Goal: Information Seeking & Learning: Understand process/instructions

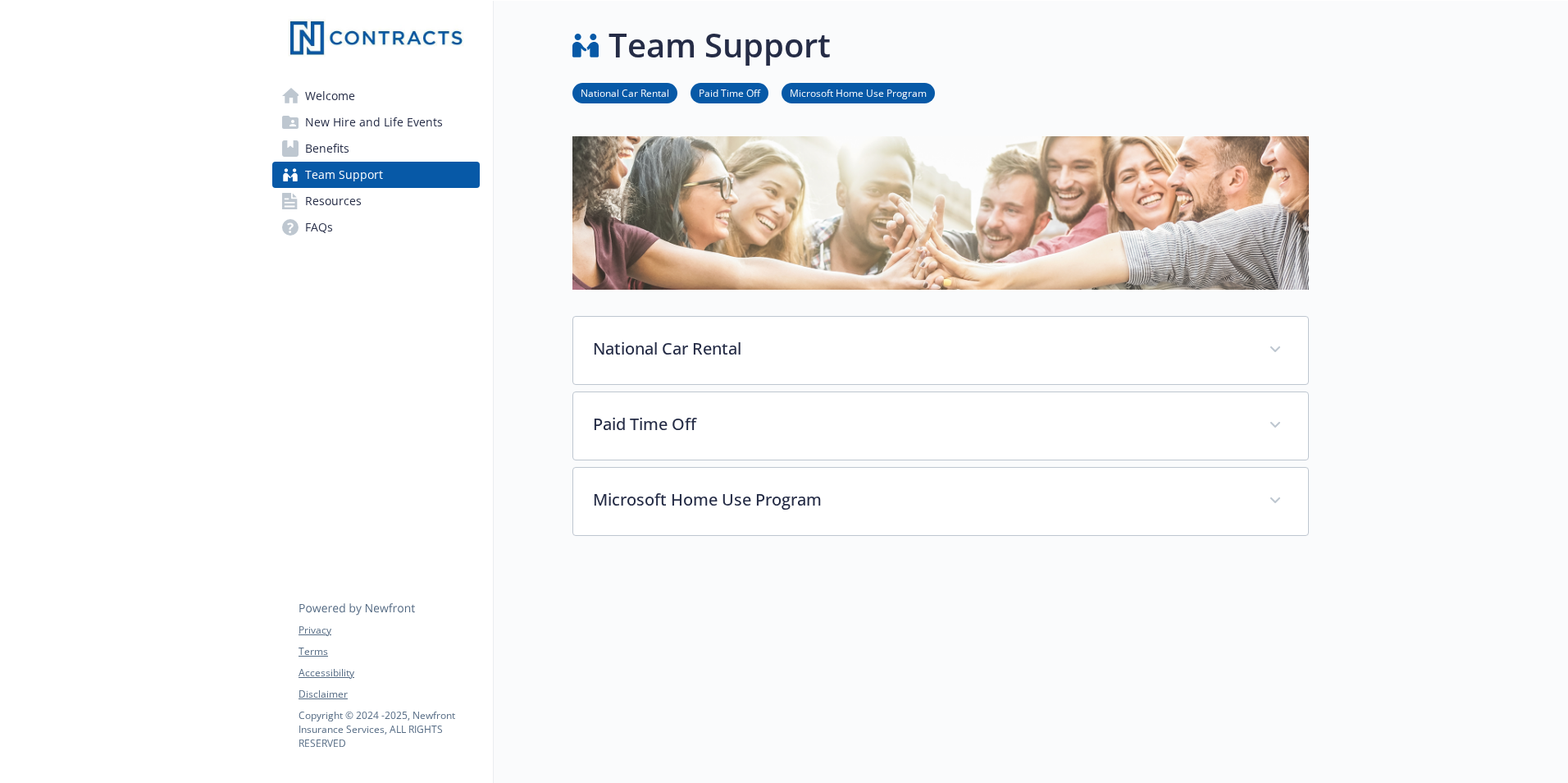
click at [733, 92] on link "Paid Time Off" at bounding box center [729, 92] width 78 height 16
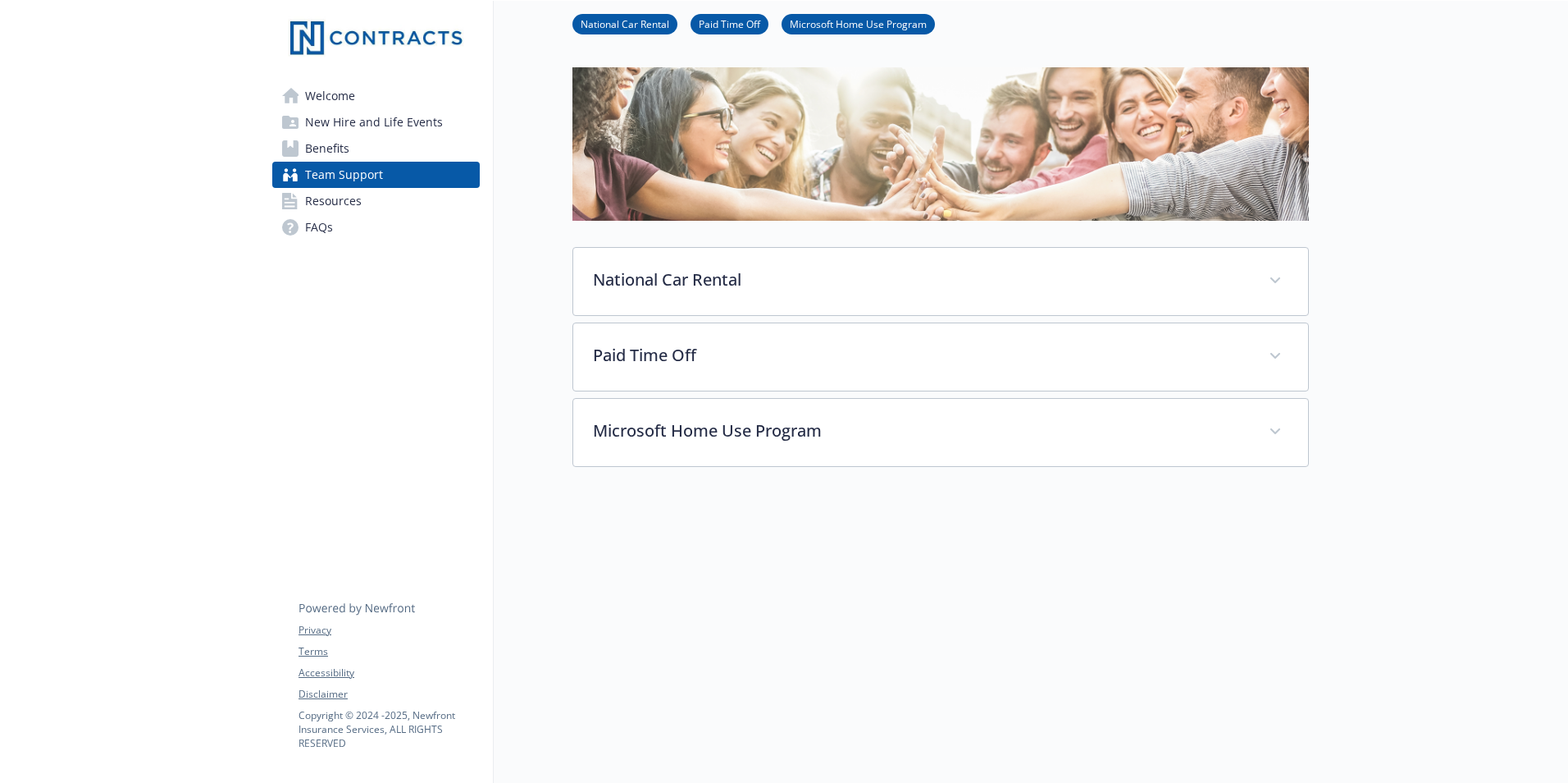
scroll to position [89, 12]
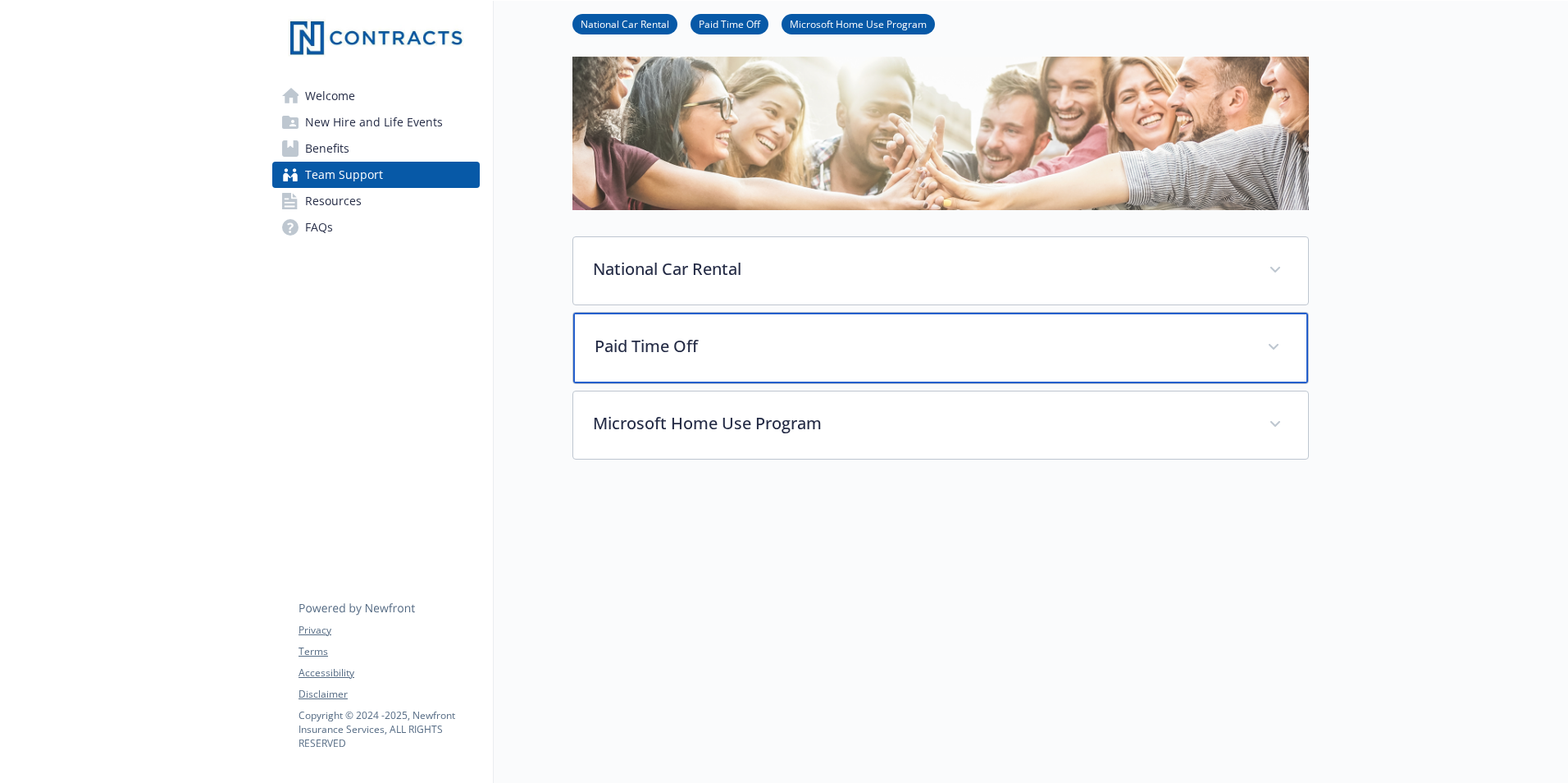
click at [705, 360] on div "Paid Time Off" at bounding box center [940, 348] width 734 height 70
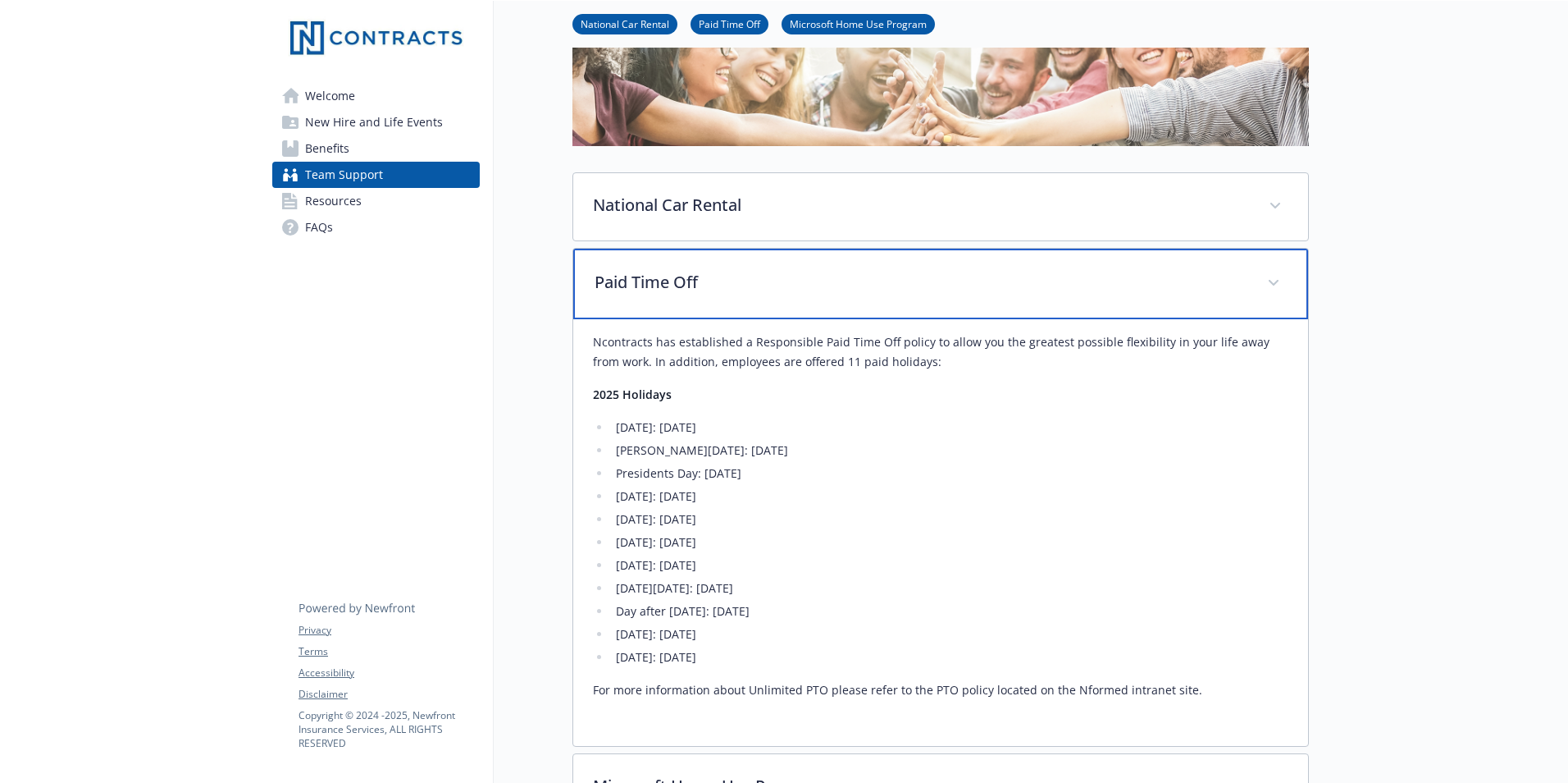
scroll to position [171, 12]
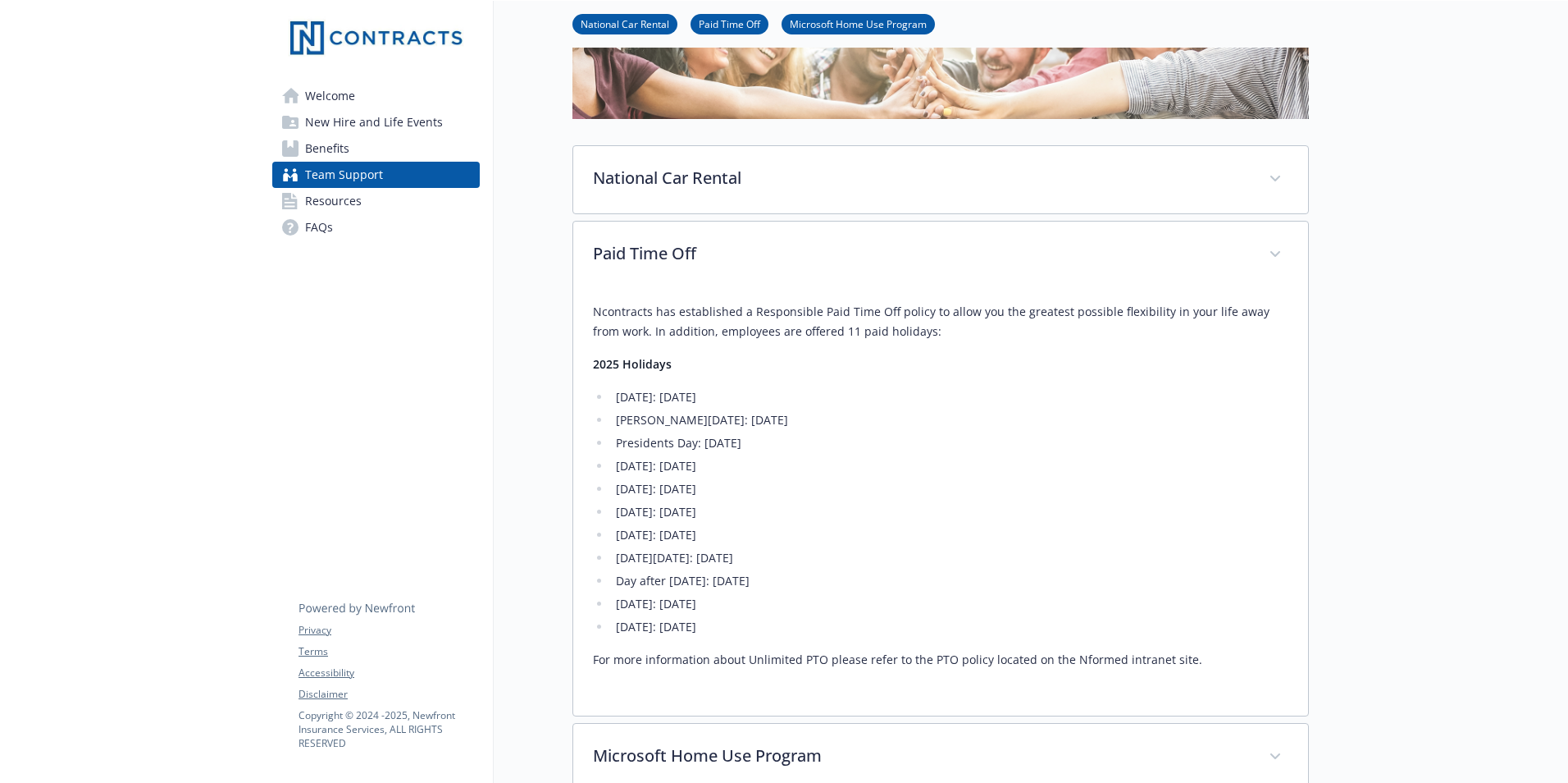
click at [1459, 406] on div at bounding box center [1438, 473] width 259 height 1285
